Goal: Contribute content

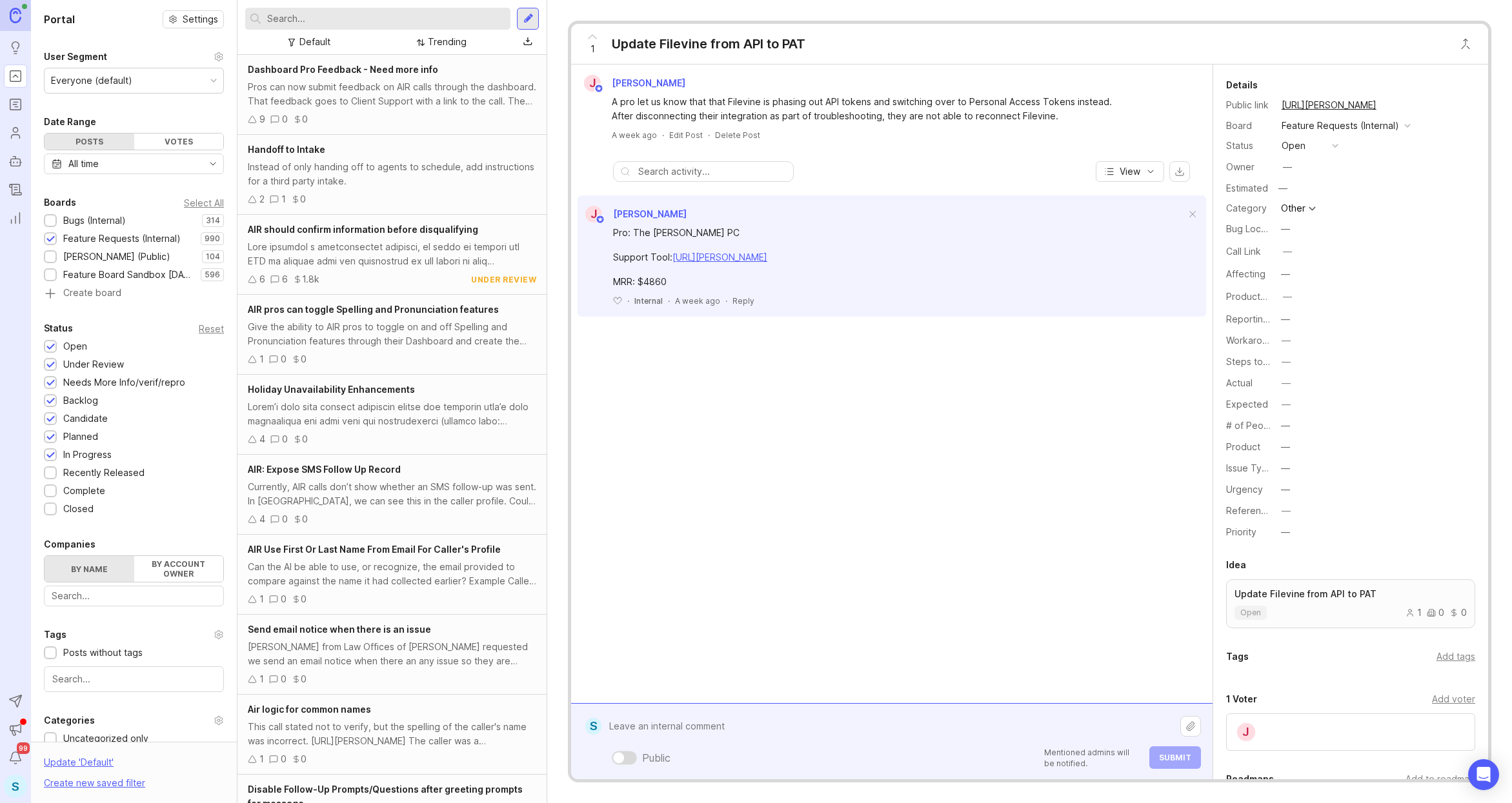
click at [712, 756] on div "Public Mentioned admins will be notified. Submit" at bounding box center [901, 741] width 599 height 55
paste textarea "https://developer.filevine.io/docs/v2-us/branches/main/e0f5ad7e2c916-authentica…"
click at [681, 727] on textarea "relevant API docs: https://developer.filevine.io/docs/v2-us/branches/main/e0f5a…" at bounding box center [890, 712] width 578 height 53
paste textarea "https://developer.filevine.io/docs/v2-us/branches/main/29343b2585262-exchange-t…"
type textarea "relevant API docs: https://developer.filevine.io/docs/v2-us/branches/main/e0f5a…"
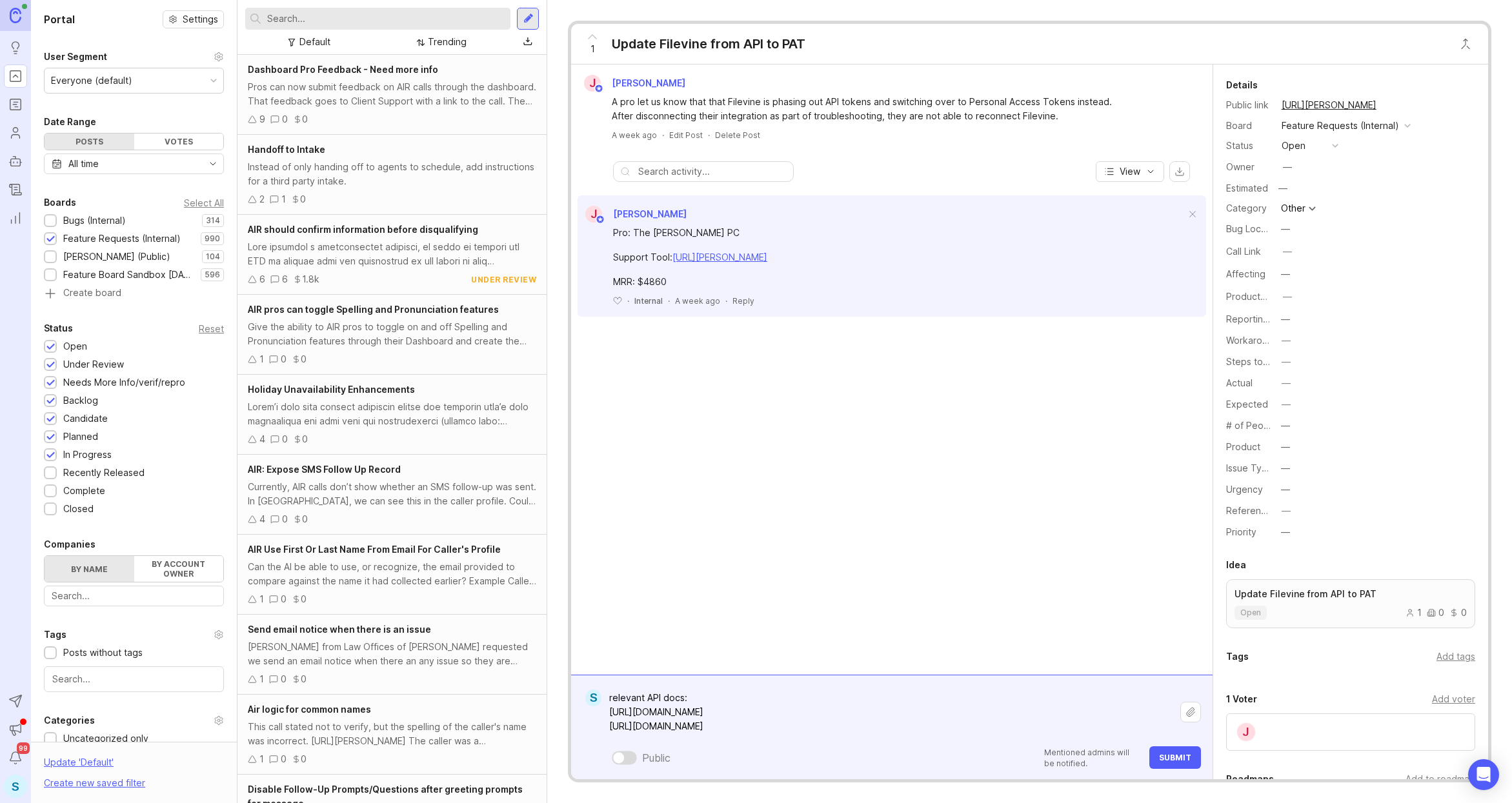
click at [1159, 755] on span "Submit" at bounding box center [1175, 757] width 32 height 9
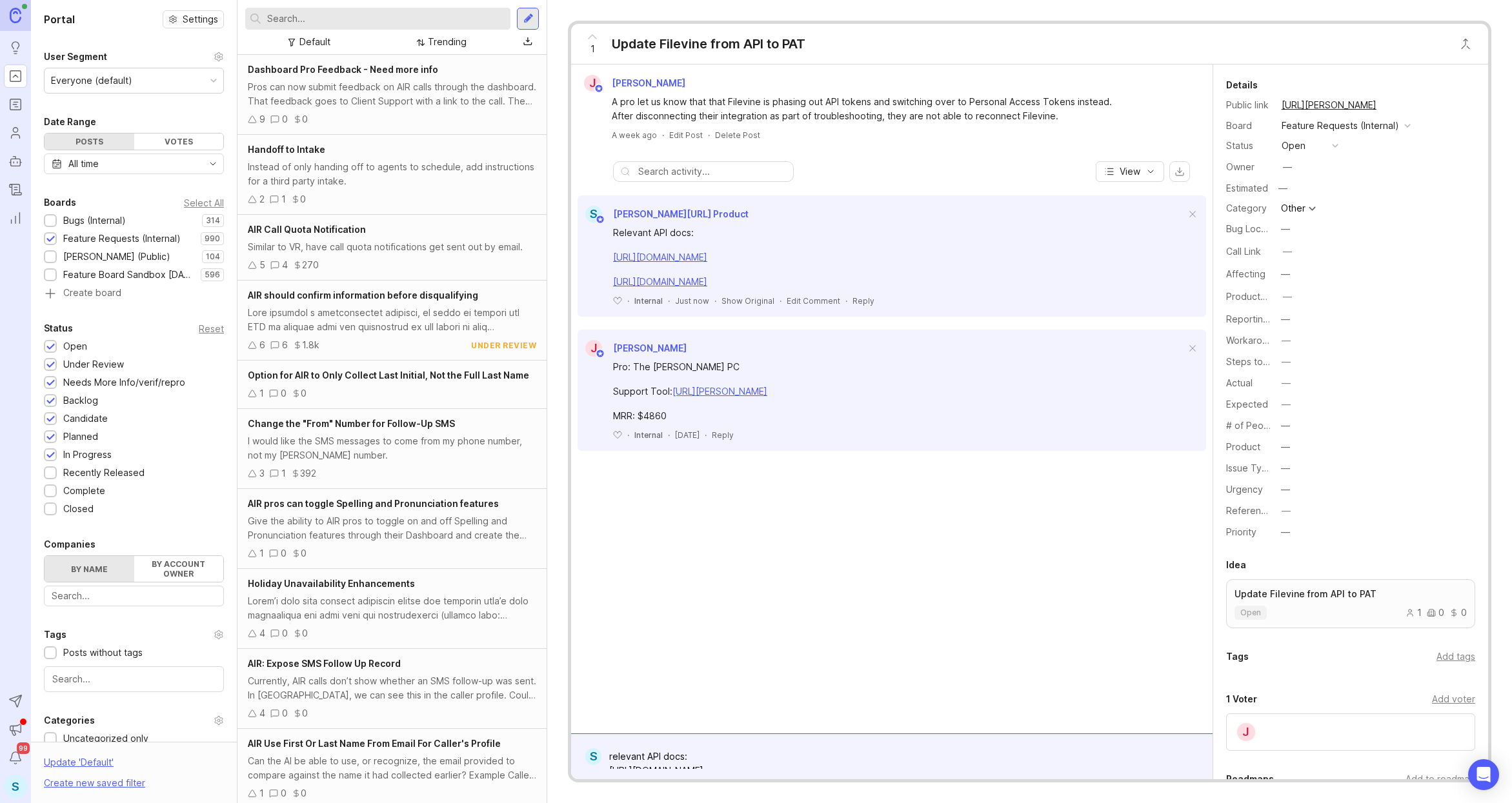
drag, startPoint x: 1003, startPoint y: 282, endPoint x: 606, endPoint y: 258, distance: 397.7
click at [606, 258] on div "Relevant API docs: https://developer.filevine.io/docs/v2-us/branches/main/e0f5a…" at bounding box center [891, 265] width 628 height 84
copy div "https://developer.filevine.io/docs/v2-us/branches/main/e0f5ad7e2c916-authentica…"
click at [1192, 215] on span at bounding box center [1192, 215] width 27 height 28
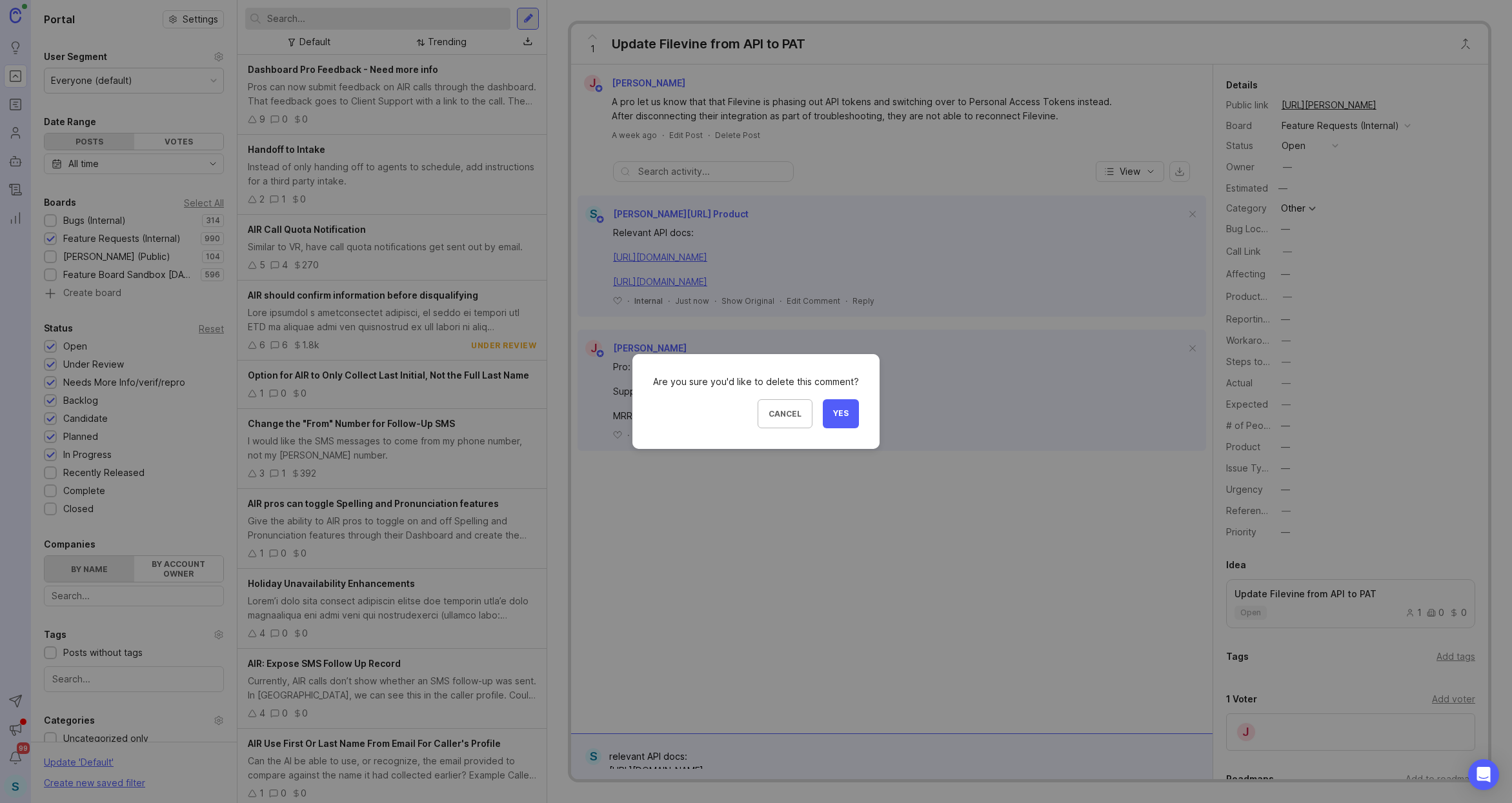
click at [841, 412] on span "Yes" at bounding box center [840, 414] width 15 height 11
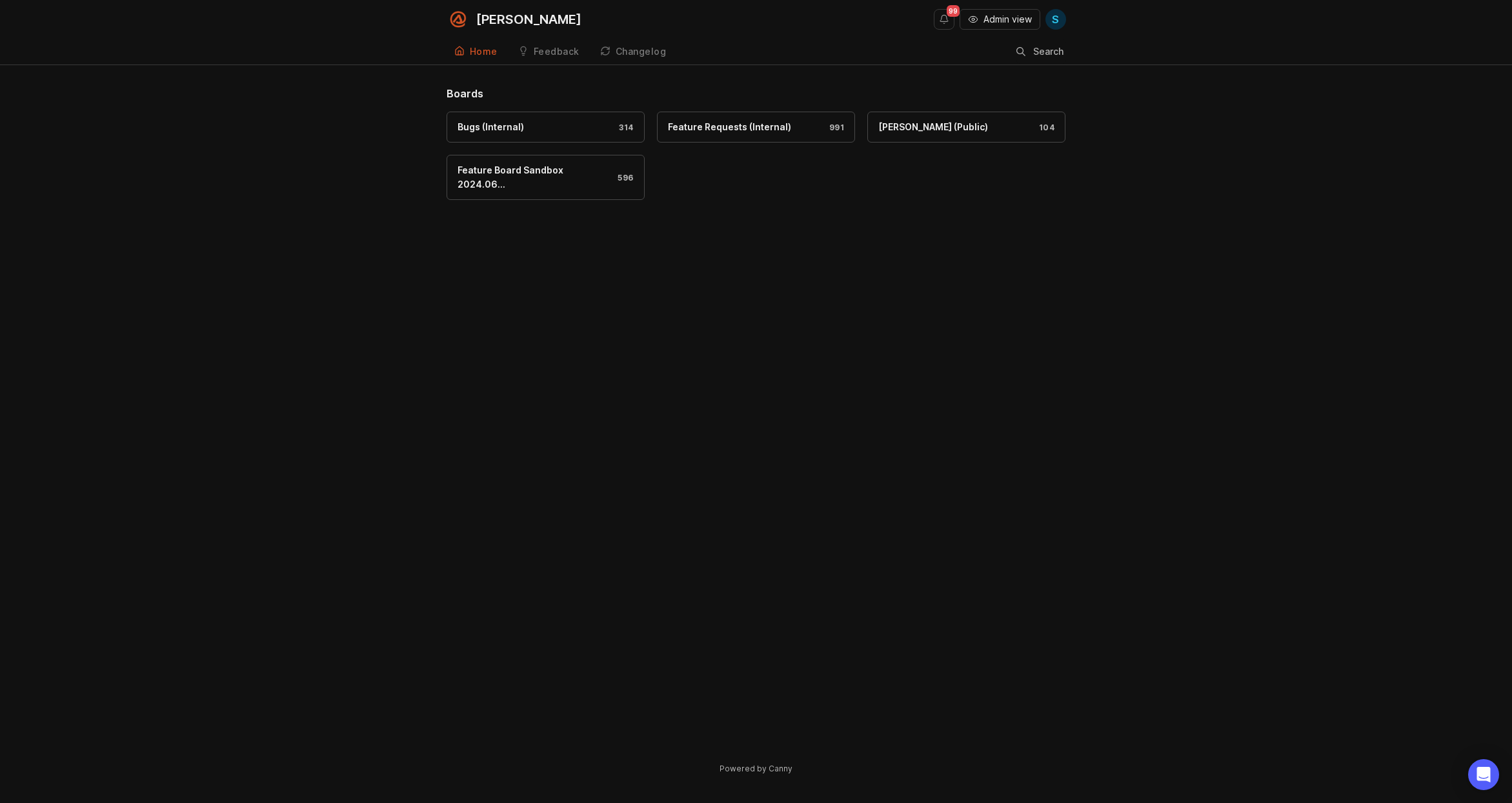
click at [1058, 15] on span "S" at bounding box center [1055, 20] width 7 height 15
click at [1001, 76] on div "Logout" at bounding box center [1008, 76] width 129 height 20
